Goal: Complete application form

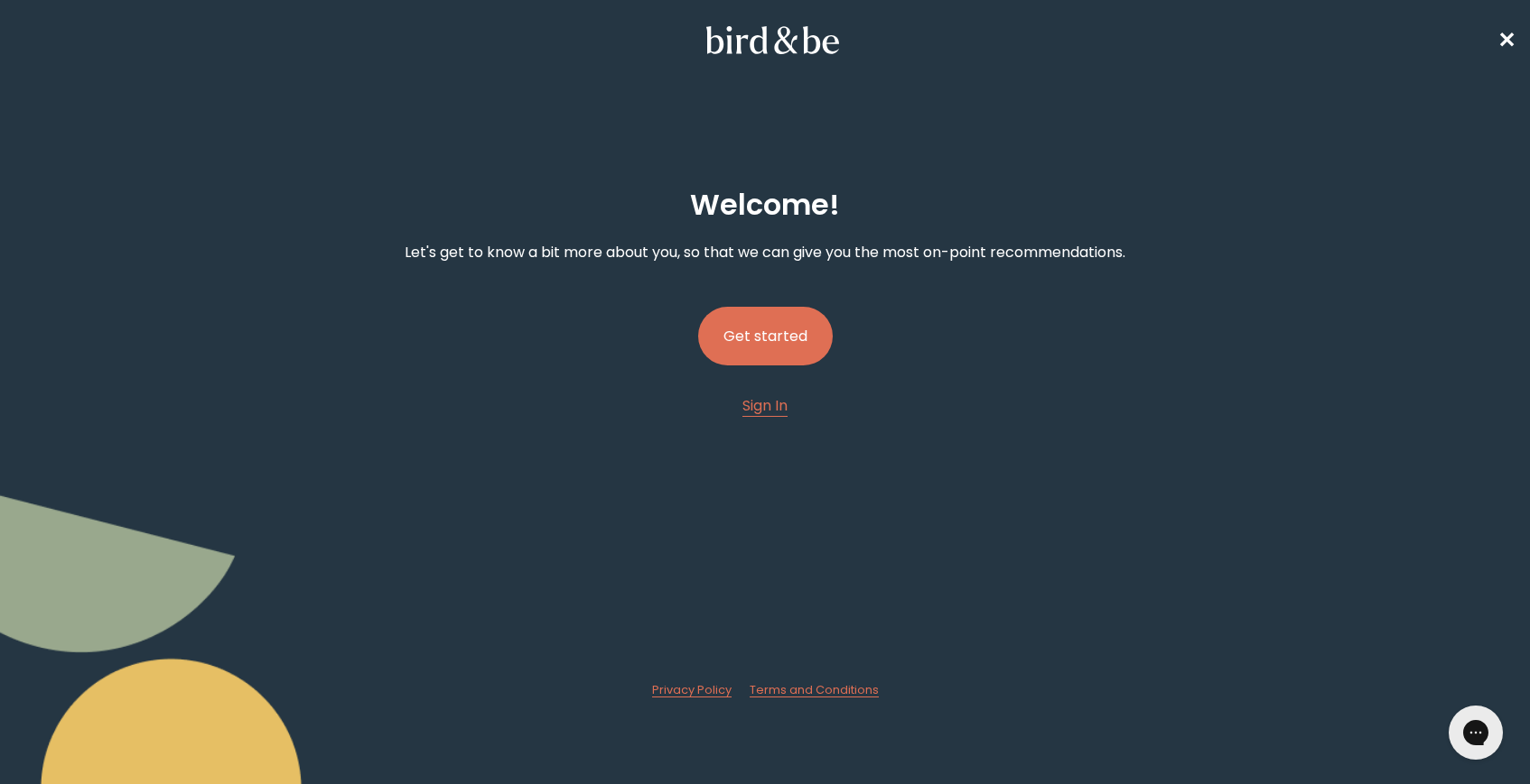
click at [744, 341] on button "Get started" at bounding box center [765, 336] width 135 height 59
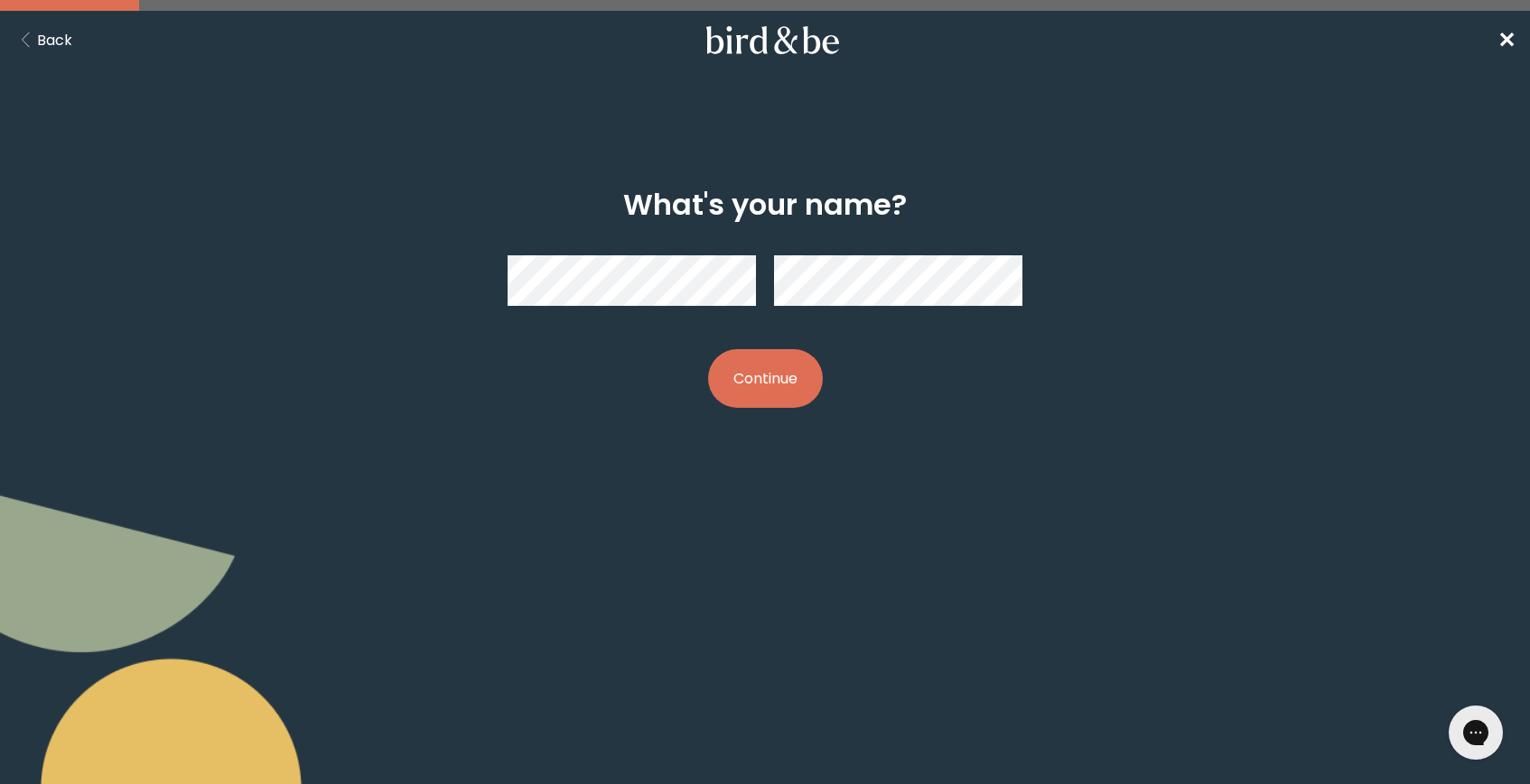
click at [708, 349] on button "Continue" at bounding box center [765, 378] width 114 height 59
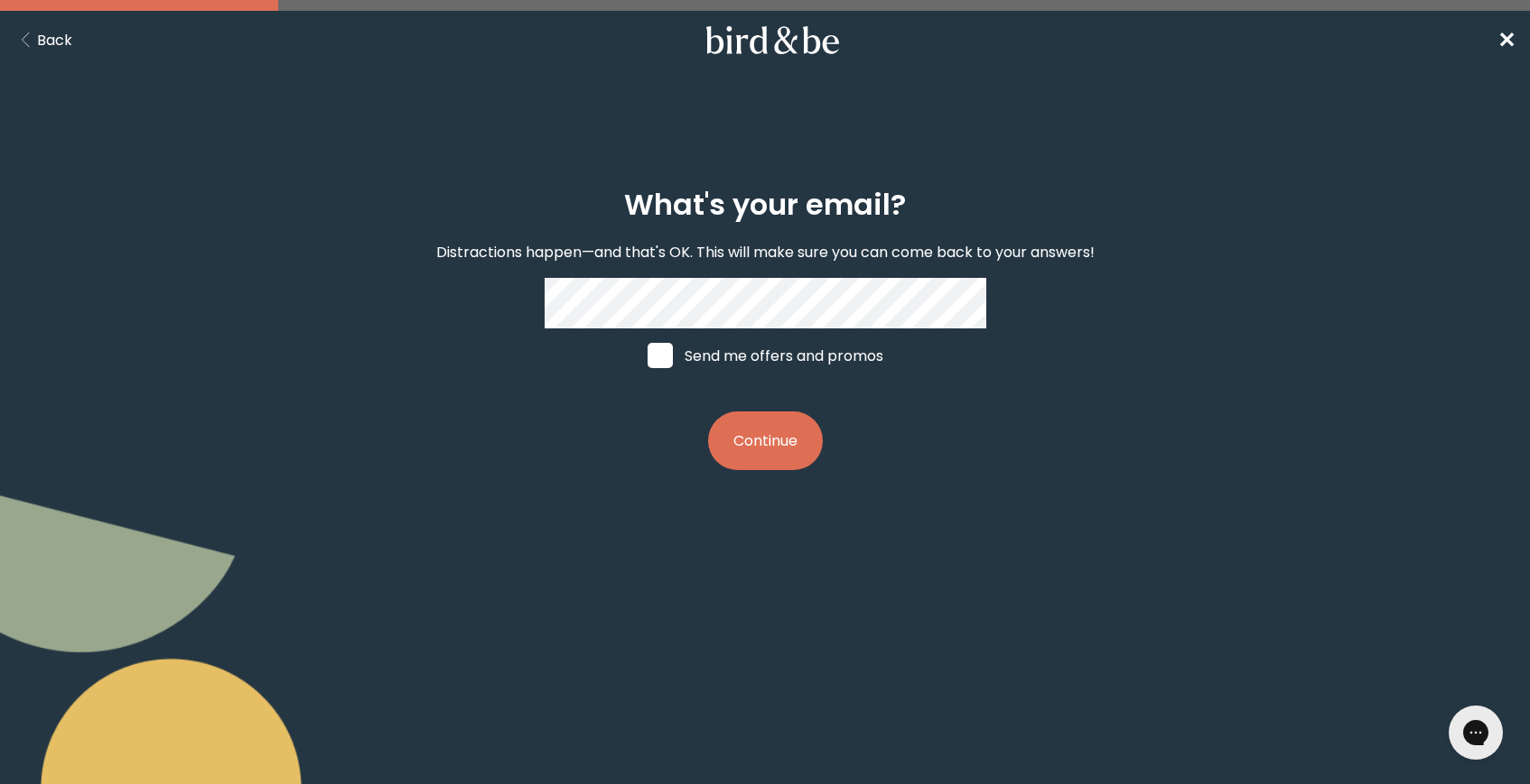
click at [708, 411] on button "Continue" at bounding box center [765, 440] width 114 height 59
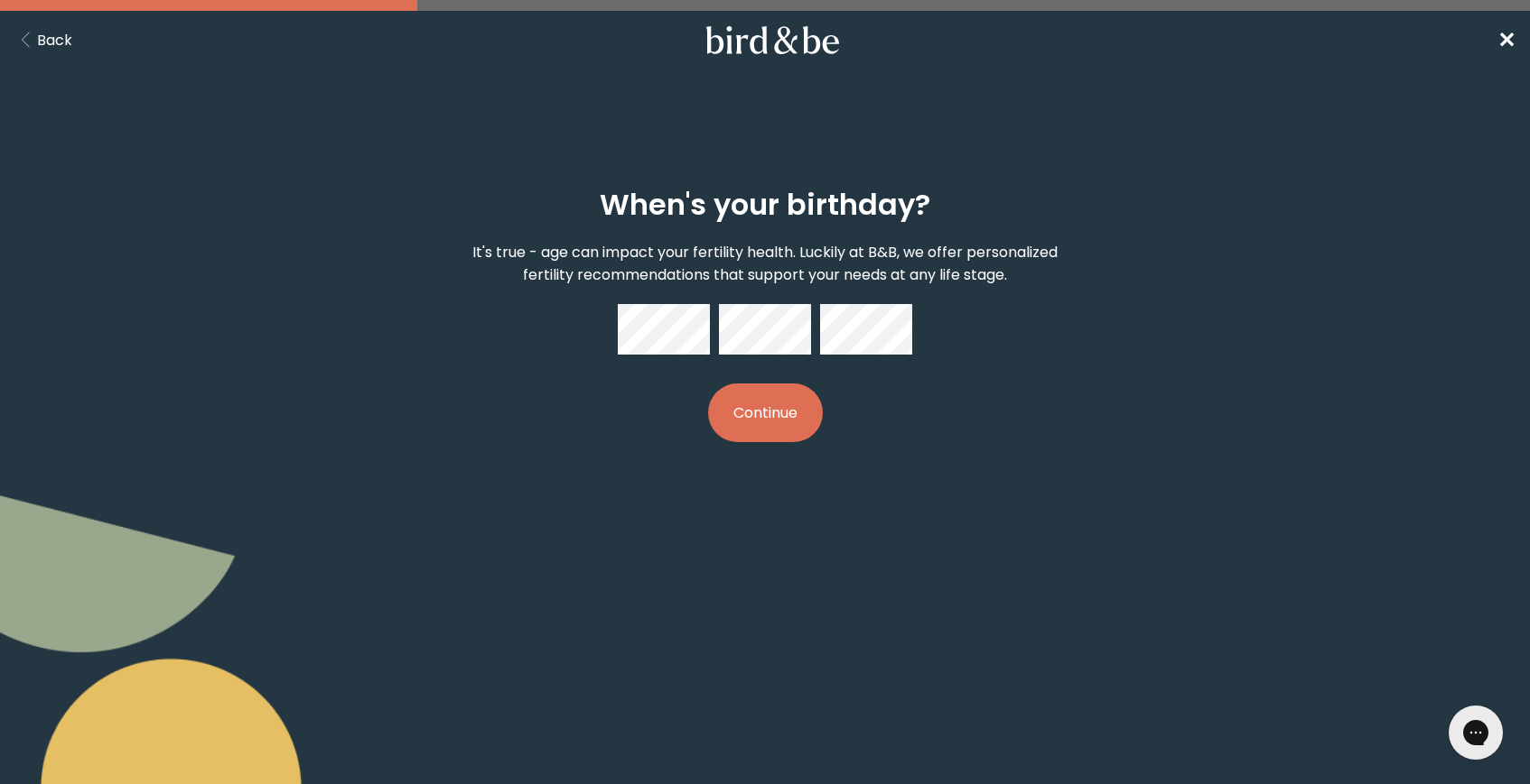
click at [708, 383] on button "Continue" at bounding box center [765, 412] width 114 height 59
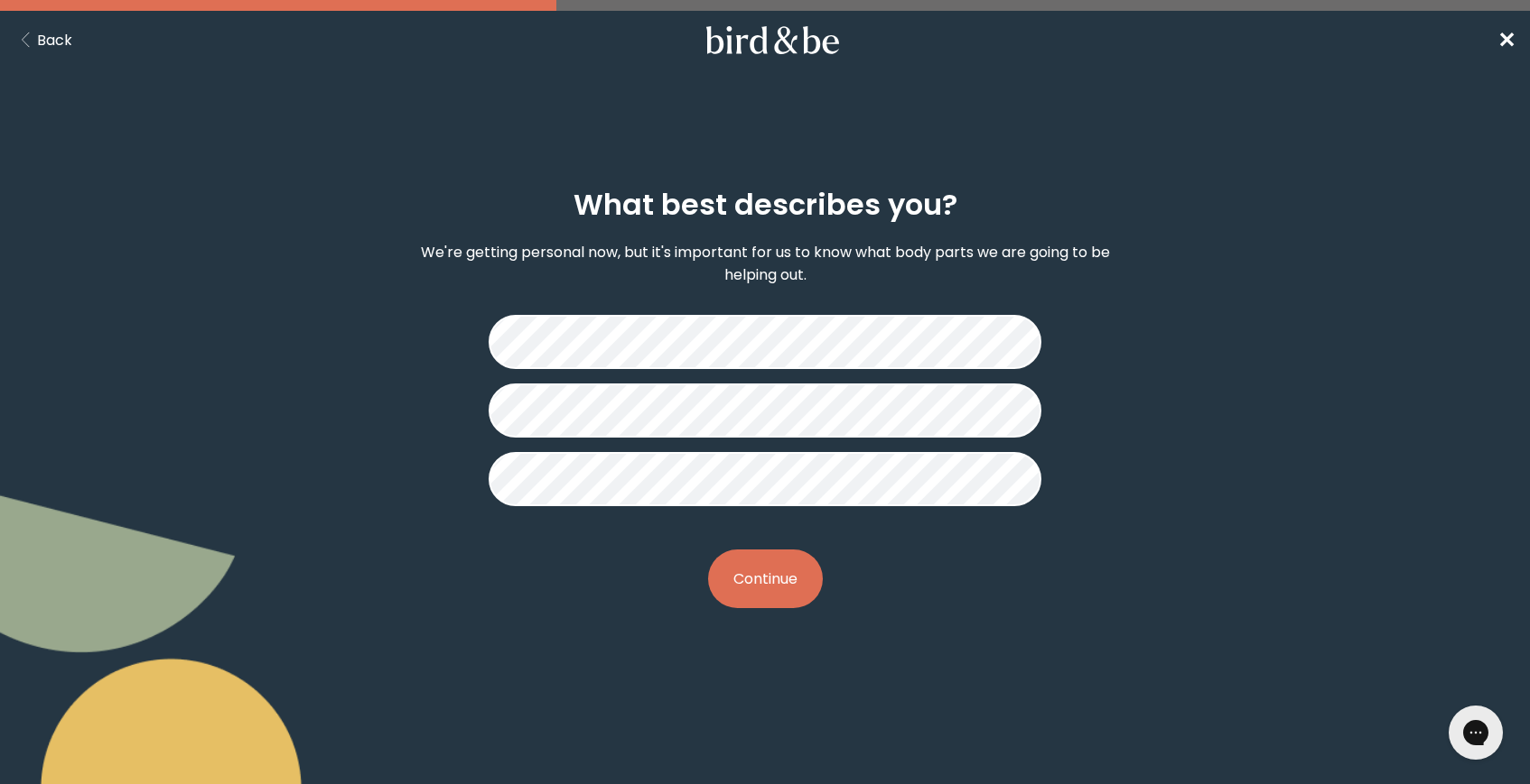
click at [761, 576] on button "Continue" at bounding box center [765, 579] width 114 height 59
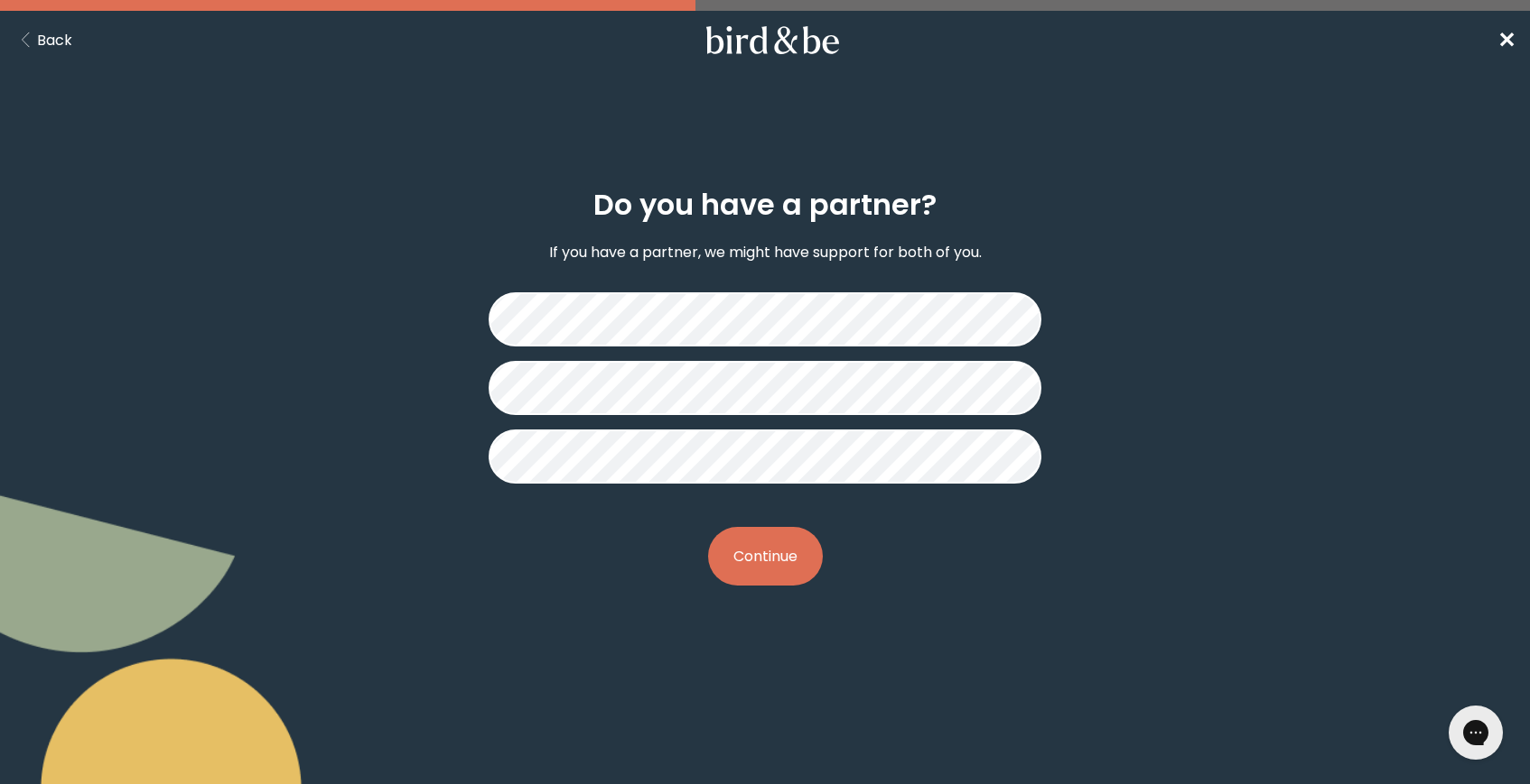
click at [753, 531] on button "Continue" at bounding box center [765, 557] width 114 height 59
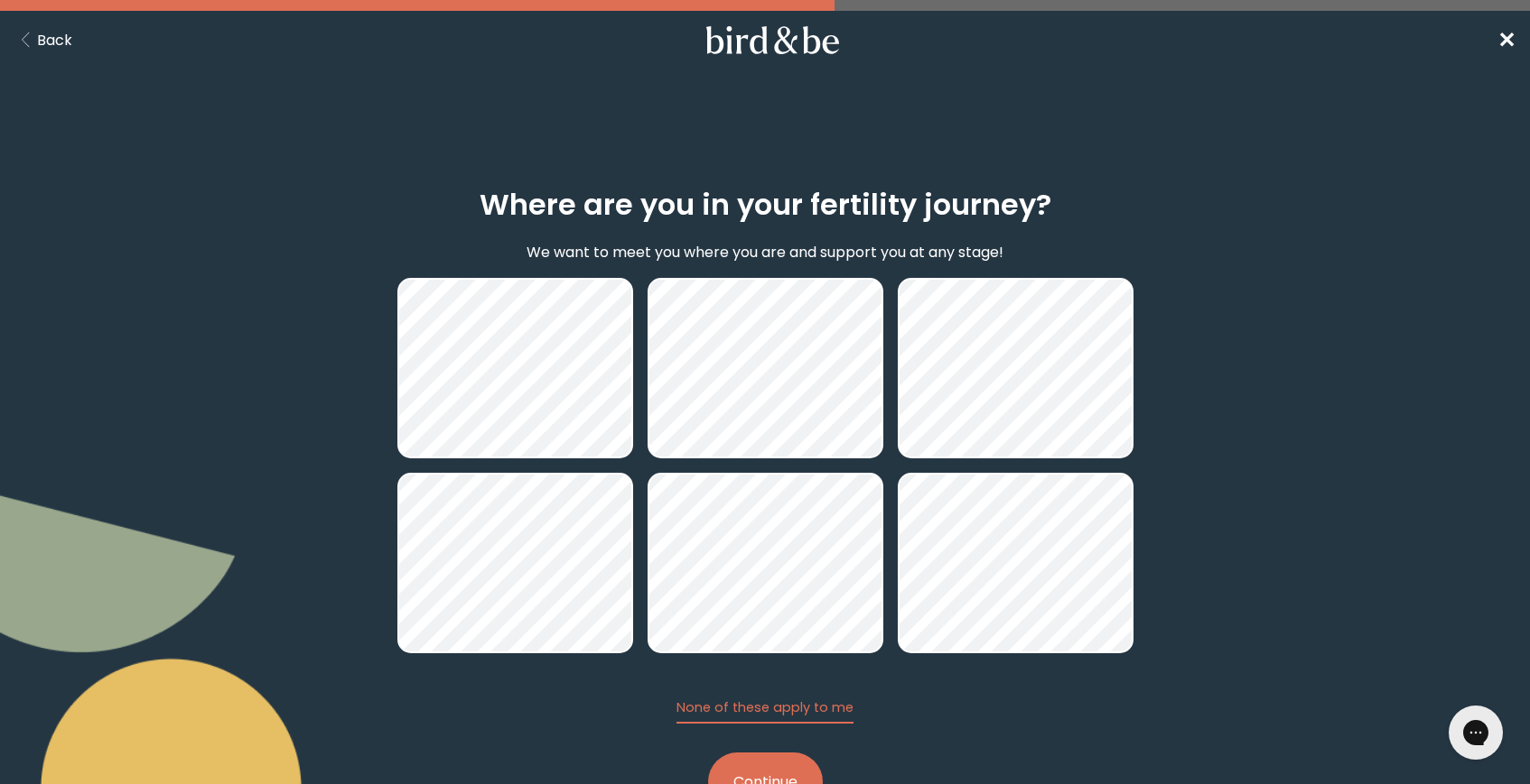
scroll to position [69, 0]
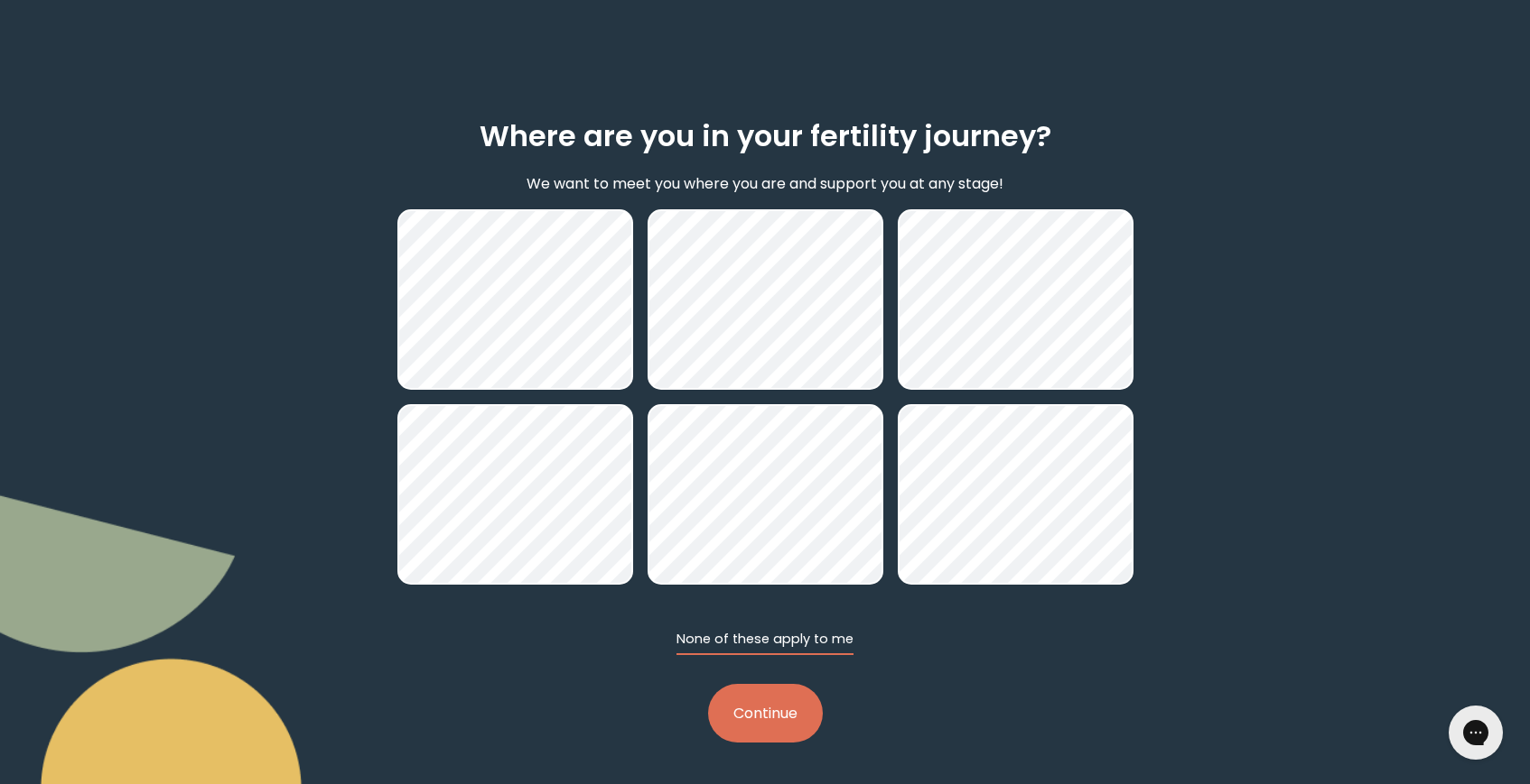
click at [803, 644] on button "None of these apply to me" at bounding box center [765, 643] width 177 height 25
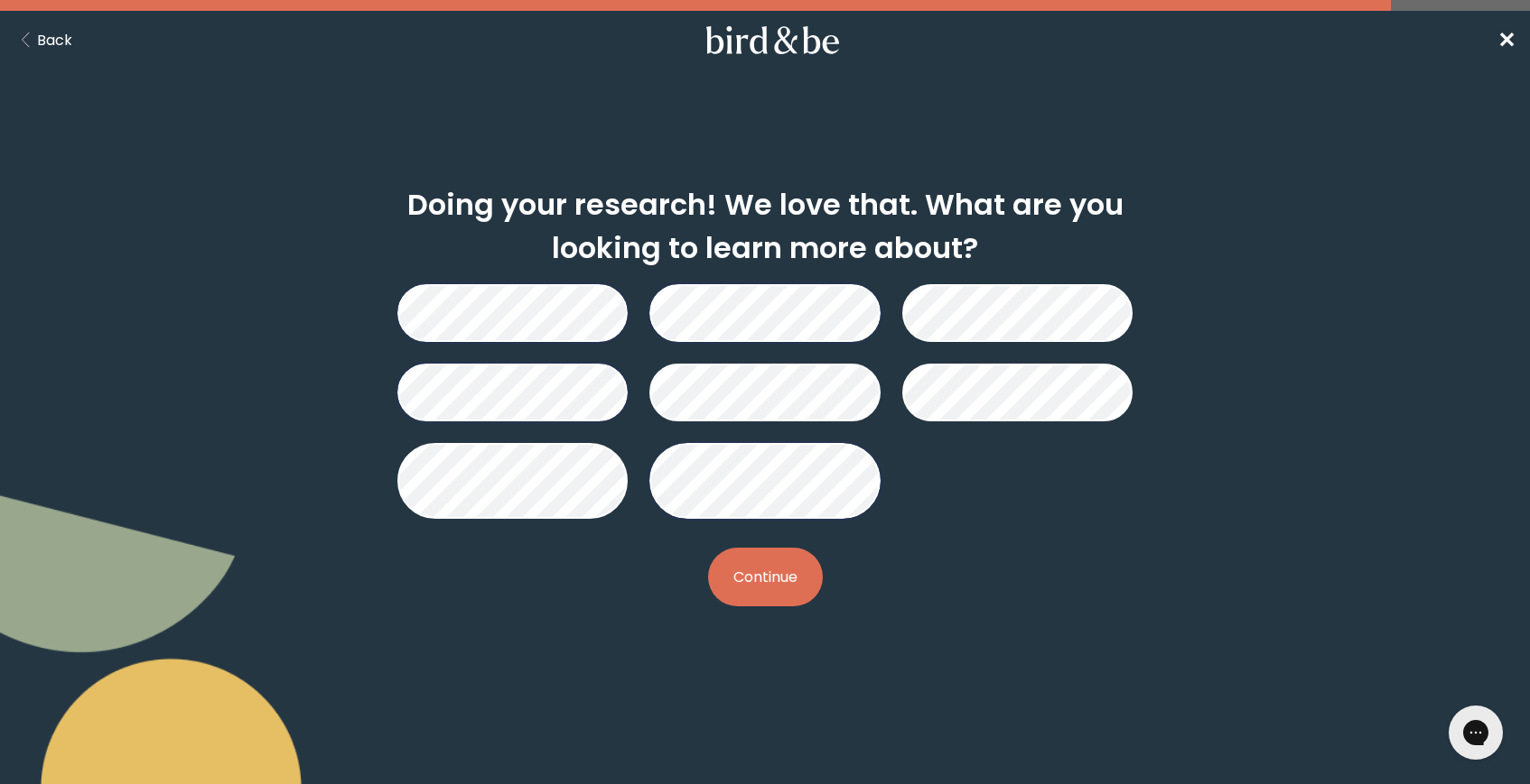
click at [771, 562] on button "Continue" at bounding box center [765, 577] width 114 height 59
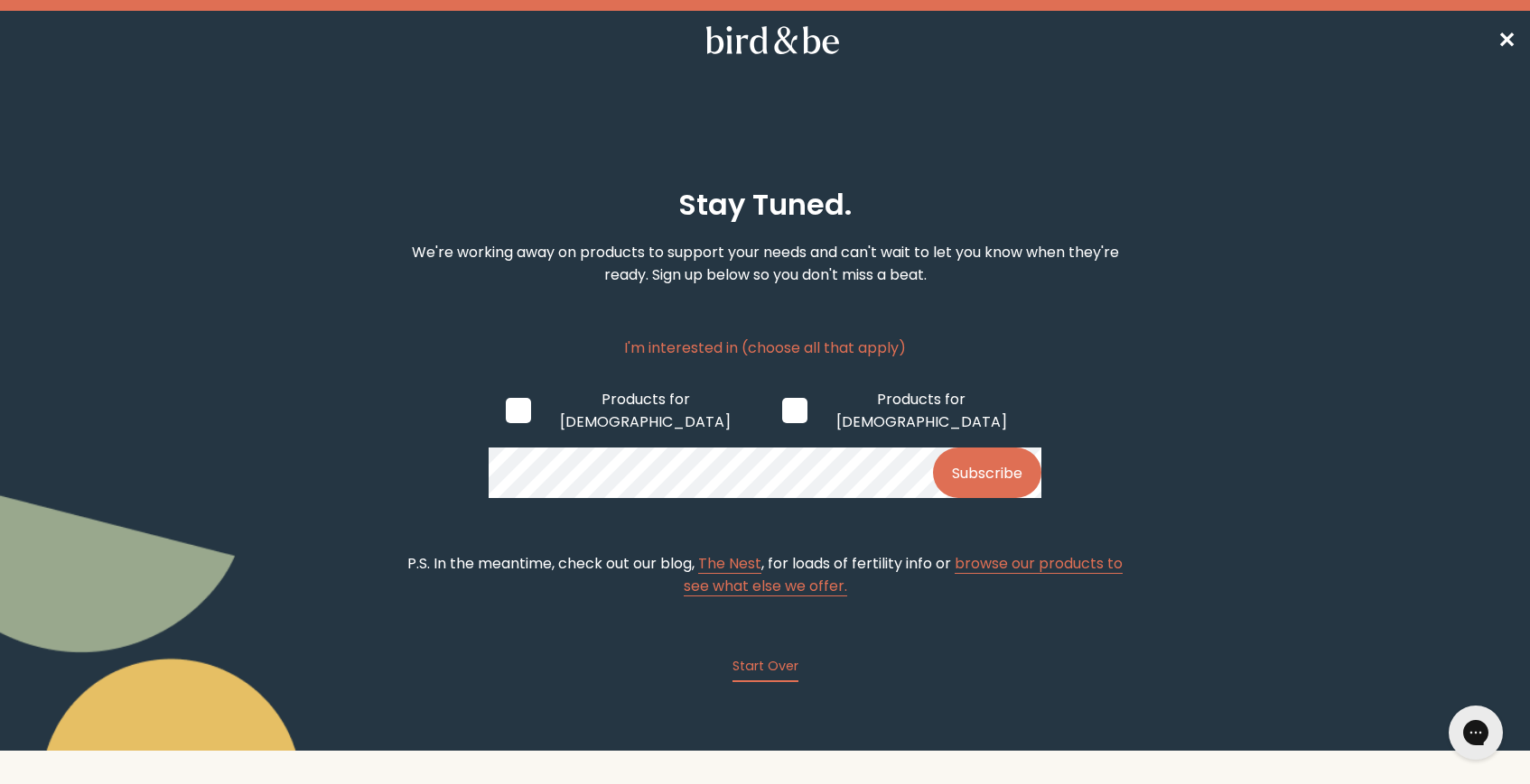
click at [782, 399] on span at bounding box center [795, 410] width 25 height 25
click at [781, 410] on input "Products for [DEMOGRAPHIC_DATA]" at bounding box center [781, 410] width 1 height 1
checkbox input "true"
click at [933, 448] on button "Subscribe" at bounding box center [987, 473] width 108 height 50
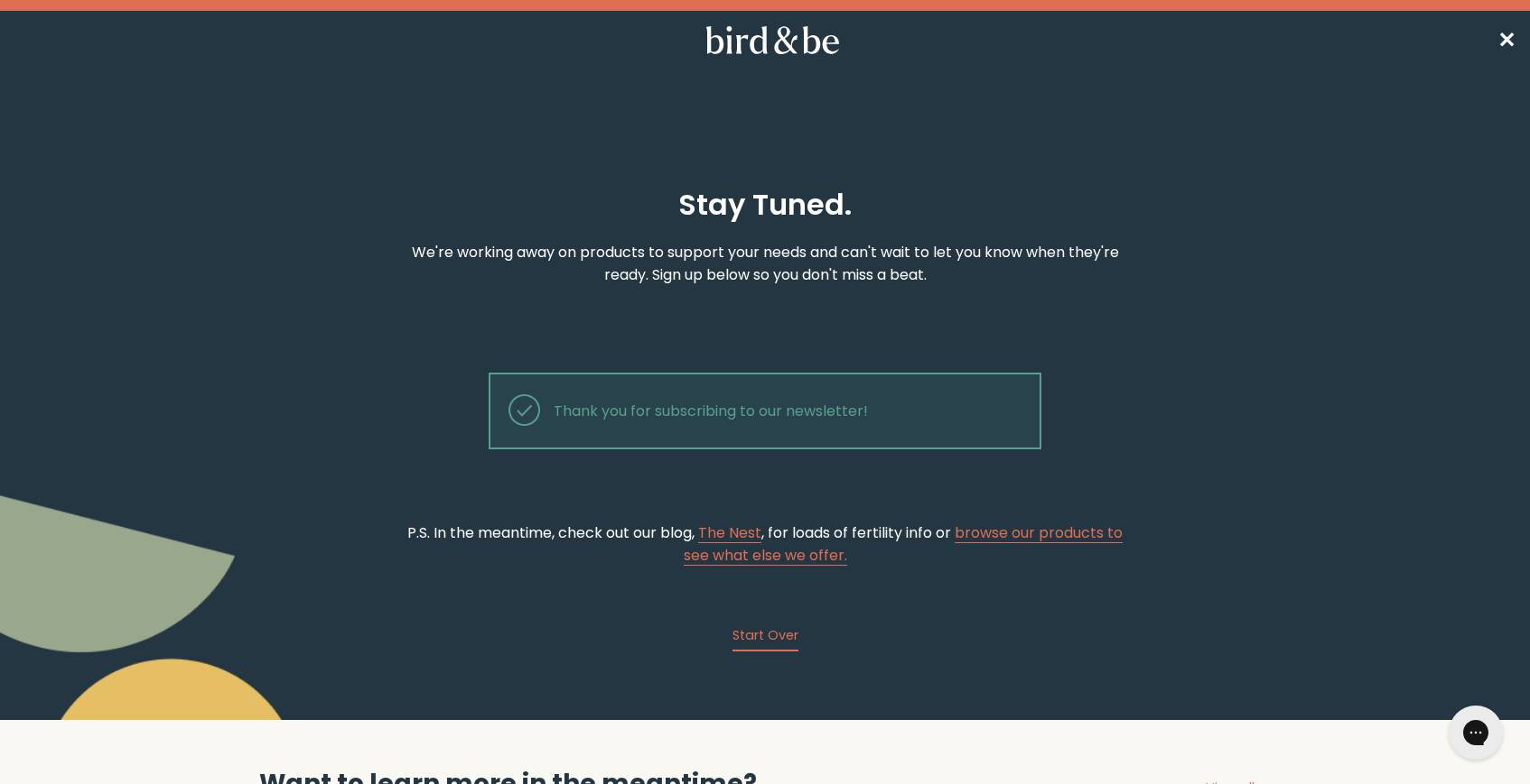
click at [1039, 279] on p "We're working away on products to support your needs and can't wait to let you …" at bounding box center [765, 263] width 736 height 45
click at [1514, 39] on span "✕" at bounding box center [1506, 40] width 18 height 30
